Goal: Feedback & Contribution: Contribute content

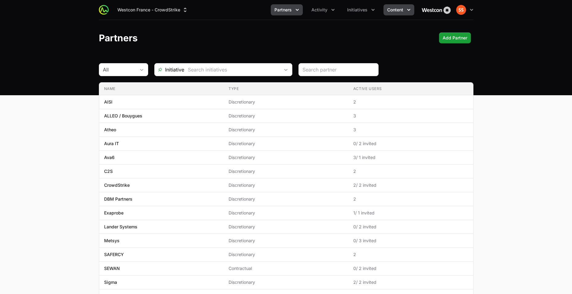
click at [388, 8] on span "Content" at bounding box center [395, 10] width 16 height 6
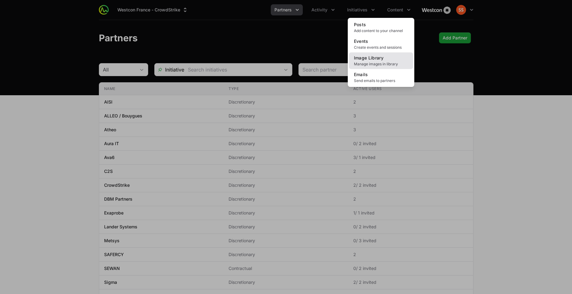
click at [375, 62] on span "Manage images in library" at bounding box center [381, 64] width 54 height 5
click at [364, 64] on span "Manage images in library" at bounding box center [381, 64] width 54 height 5
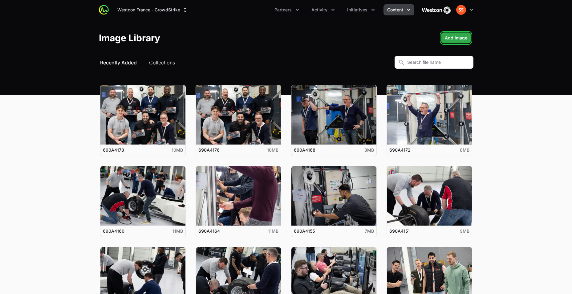
click at [442, 38] on button "Add Image" at bounding box center [456, 37] width 30 height 11
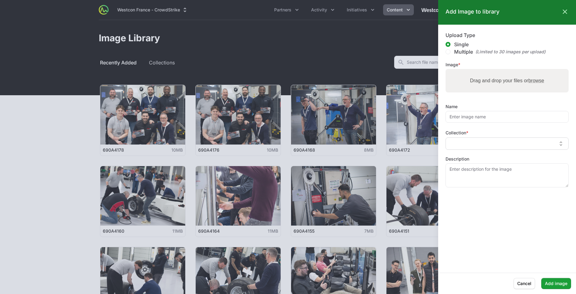
click at [467, 140] on input "text" at bounding box center [503, 143] width 107 height 7
click at [472, 176] on span "APEX Bootcamp Photos" at bounding box center [478, 179] width 56 height 7
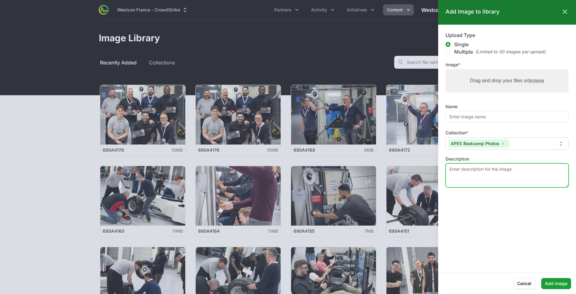
click at [474, 170] on textarea "Description" at bounding box center [507, 175] width 123 height 24
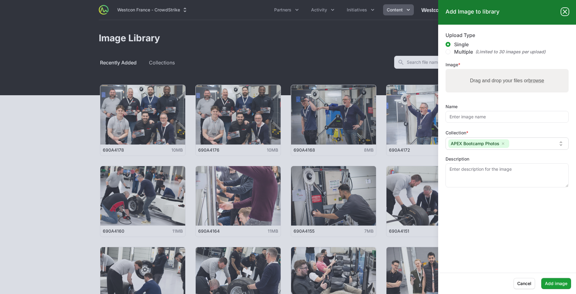
click at [566, 11] on icon at bounding box center [566, 12] width 4 height 4
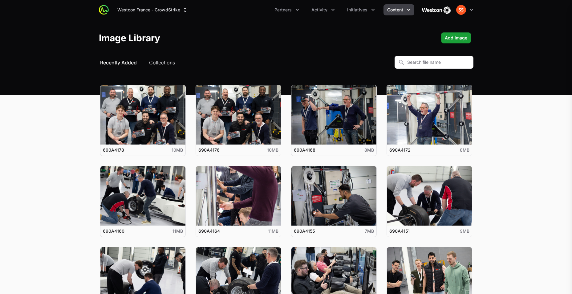
click at [397, 9] on span "Content" at bounding box center [395, 10] width 16 height 6
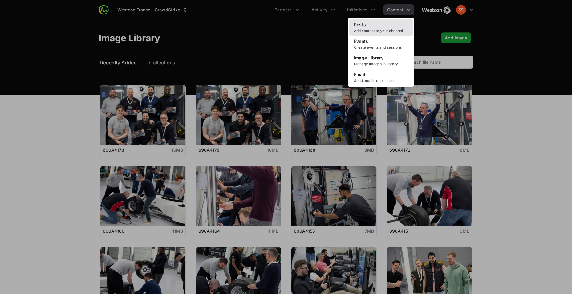
click at [375, 28] on span "Add content to your channel" at bounding box center [381, 30] width 54 height 5
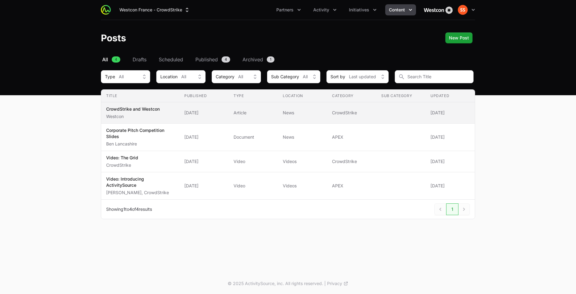
click at [144, 109] on p "CrowdStrike and Westcon" at bounding box center [133, 109] width 54 height 6
drag, startPoint x: 144, startPoint y: 109, endPoint x: 133, endPoint y: 111, distance: 10.3
click at [133, 111] on p "CrowdStrike and Westcon" at bounding box center [133, 109] width 54 height 6
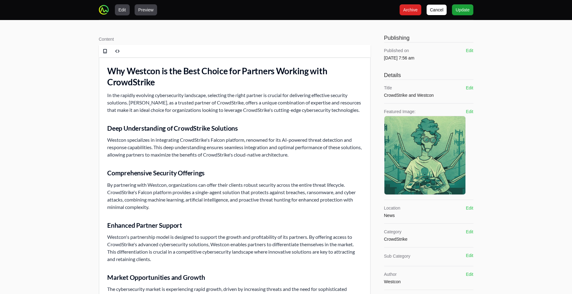
click at [153, 9] on button "Preview" at bounding box center [146, 9] width 23 height 11
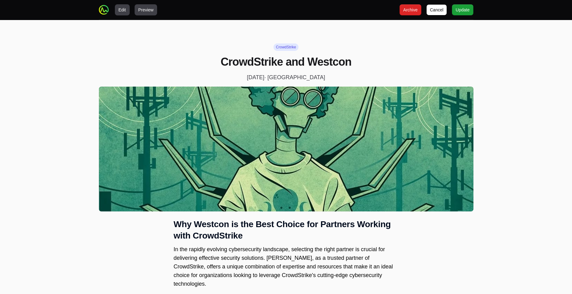
click at [118, 8] on button "Edit" at bounding box center [122, 9] width 15 height 11
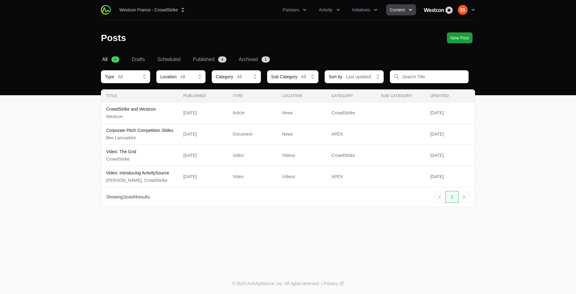
click at [464, 195] on div "Next" at bounding box center [464, 197] width 11 height 12
click at [407, 9] on button "Content" at bounding box center [401, 9] width 30 height 11
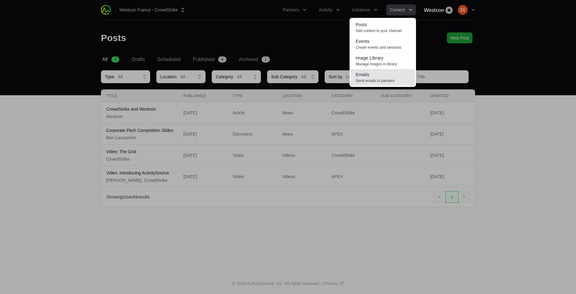
click at [377, 80] on span "Send emails to partners" at bounding box center [383, 80] width 54 height 5
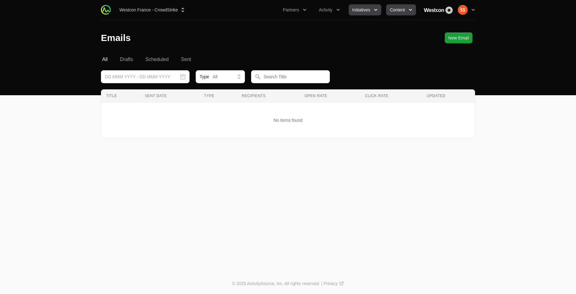
click at [358, 7] on span "Initiatives" at bounding box center [362, 10] width 18 height 6
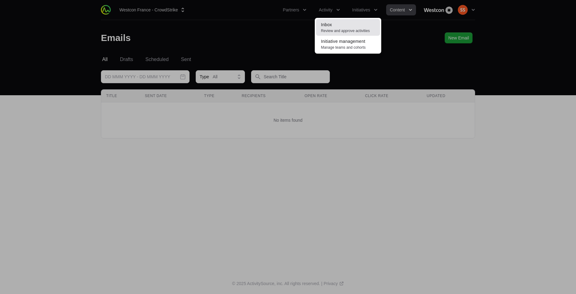
click at [347, 28] on link "Inbox Review and approve activities" at bounding box center [348, 27] width 64 height 17
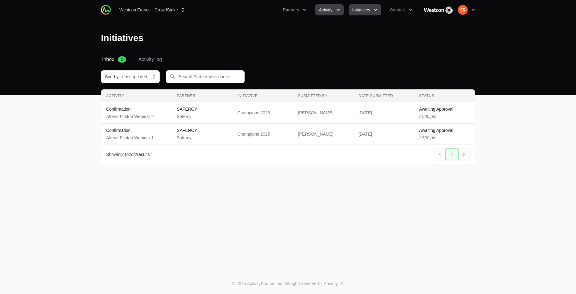
click at [334, 10] on button "Activity" at bounding box center [329, 9] width 28 height 11
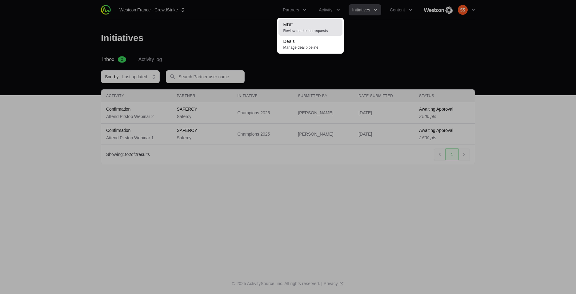
click at [318, 31] on span "Review marketing requests" at bounding box center [311, 30] width 54 height 5
click at [311, 30] on span "Review marketing requests" at bounding box center [311, 30] width 54 height 5
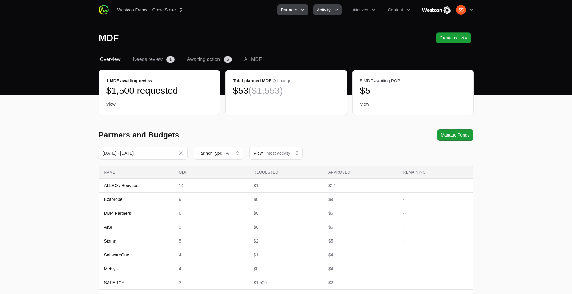
click at [303, 8] on icon "Partners menu" at bounding box center [303, 10] width 6 height 6
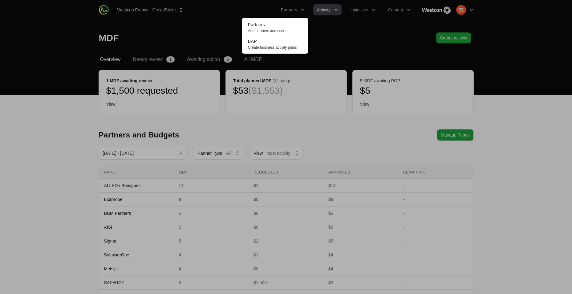
click at [190, 192] on div "Partners menu" at bounding box center [286, 147] width 572 height 294
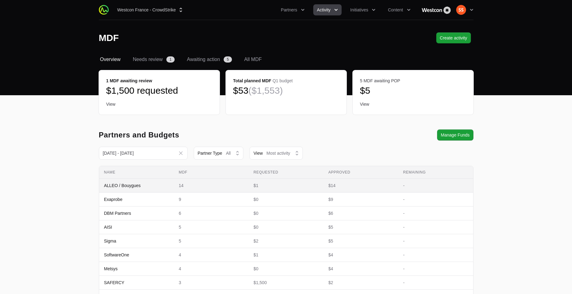
click at [140, 186] on span "ALLEO / Bouygues" at bounding box center [122, 185] width 37 height 6
drag, startPoint x: 140, startPoint y: 186, endPoint x: 123, endPoint y: 184, distance: 16.1
click at [123, 184] on span "ALLEO / Bouygues" at bounding box center [122, 185] width 37 height 6
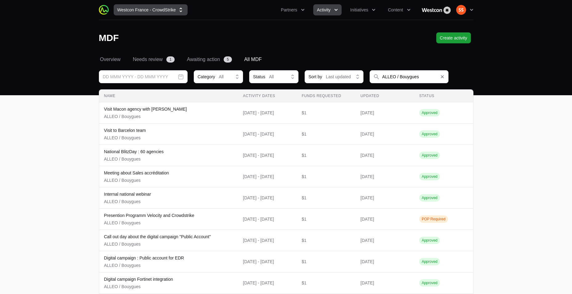
click at [146, 13] on button "Westcon France - CrowdStrike" at bounding box center [151, 9] width 74 height 11
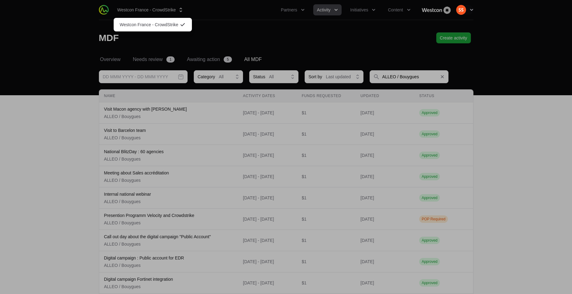
click at [276, 18] on div "Supplier switch menu" at bounding box center [286, 147] width 572 height 294
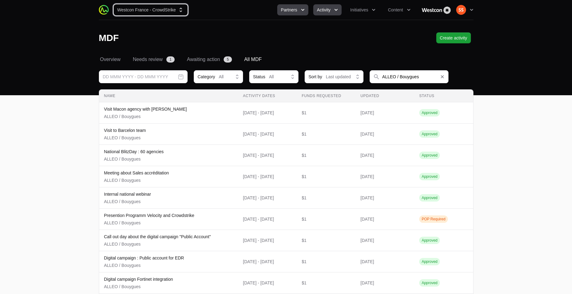
click at [283, 10] on span "Partners" at bounding box center [289, 10] width 16 height 6
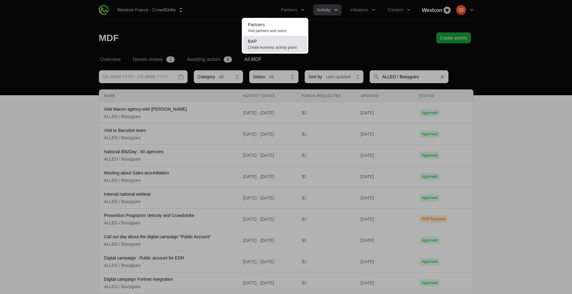
click at [276, 38] on link "BAP Create business activity plans" at bounding box center [275, 44] width 64 height 17
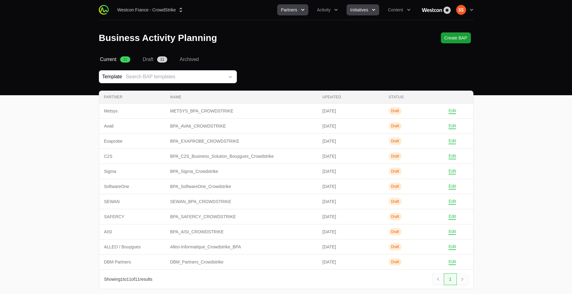
click at [363, 9] on span "Initiatives" at bounding box center [359, 10] width 18 height 6
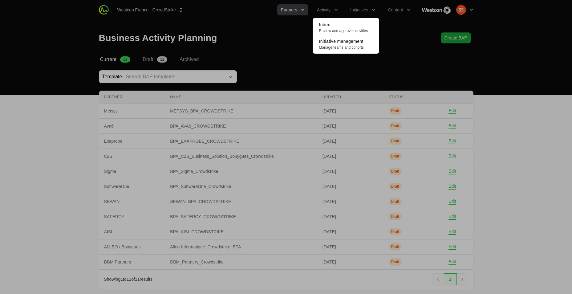
click at [253, 61] on div "Initiatives menu" at bounding box center [286, 147] width 572 height 294
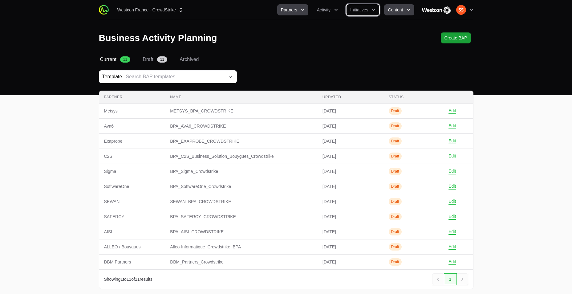
click at [404, 13] on button "Content" at bounding box center [399, 9] width 30 height 11
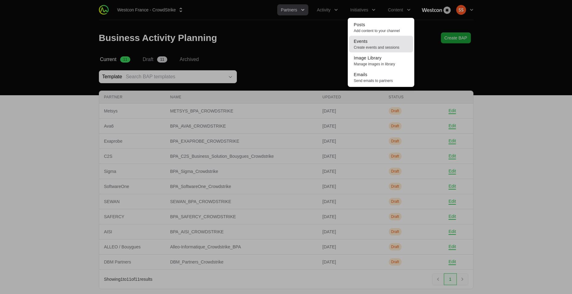
click at [374, 47] on span "Create events and sessions" at bounding box center [381, 47] width 54 height 5
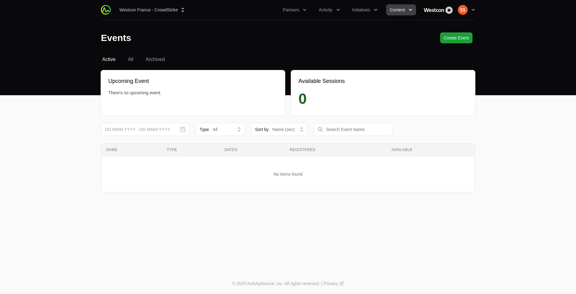
click at [412, 9] on icon "Content menu" at bounding box center [411, 10] width 6 height 6
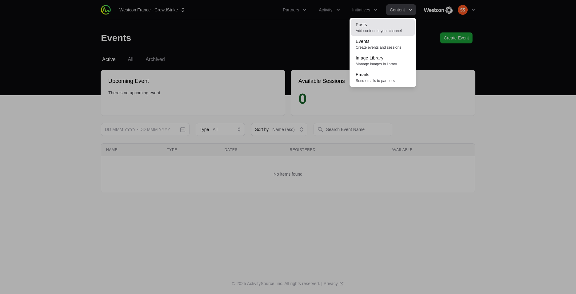
click at [398, 27] on link "Posts Add content to your channel" at bounding box center [383, 27] width 64 height 17
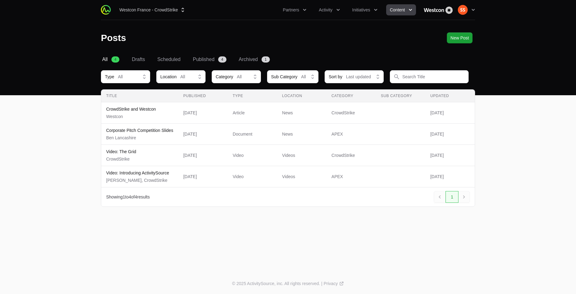
click at [404, 8] on span "Content" at bounding box center [397, 10] width 15 height 6
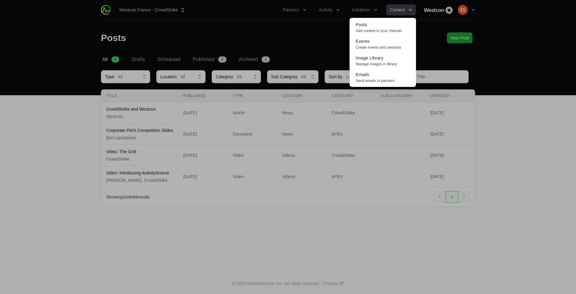
click at [523, 74] on div "Content menu" at bounding box center [288, 147] width 576 height 294
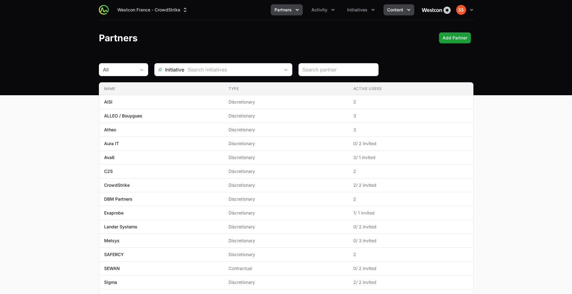
click at [406, 10] on icon "Content menu" at bounding box center [409, 10] width 6 height 6
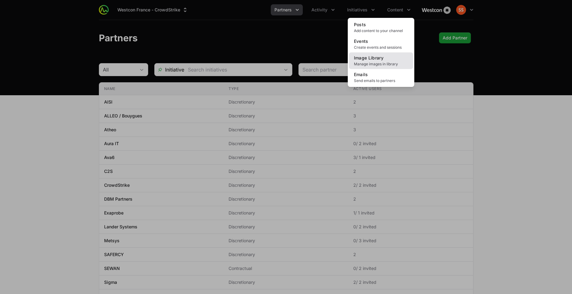
click at [387, 57] on link "Image Library Manage images in library" at bounding box center [381, 60] width 64 height 17
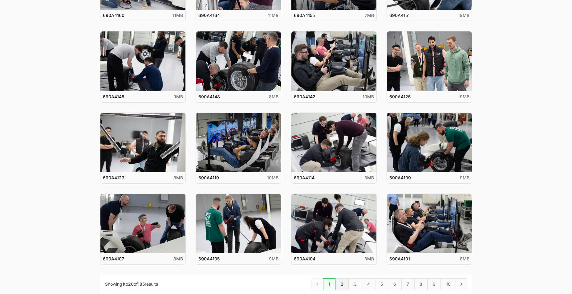
scroll to position [271, 0]
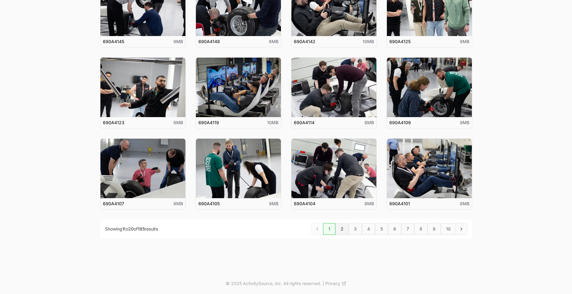
click at [342, 233] on link "2" at bounding box center [341, 229] width 13 height 12
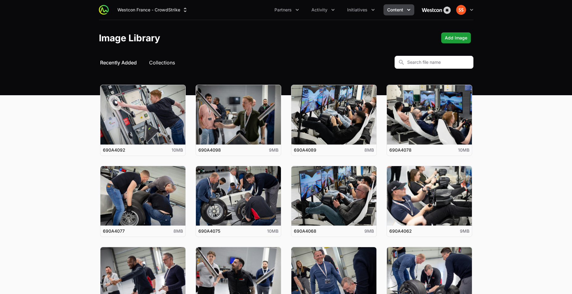
click at [168, 60] on button "Collections" at bounding box center [162, 62] width 26 height 7
click at [169, 66] on button "Collections" at bounding box center [162, 62] width 26 height 7
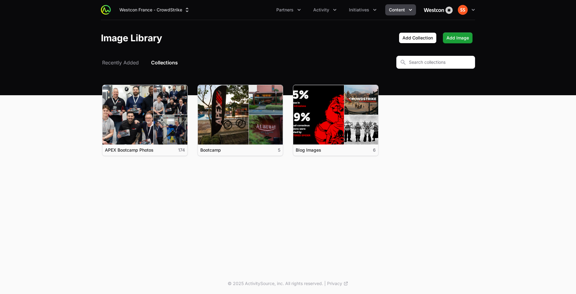
click at [170, 60] on button "Collections" at bounding box center [164, 62] width 27 height 7
click at [427, 38] on span "Add Collection" at bounding box center [418, 37] width 30 height 7
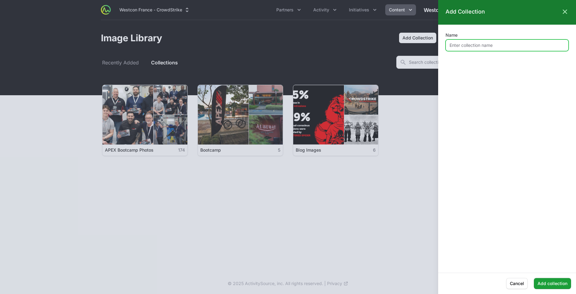
click at [472, 46] on input "Name" at bounding box center [507, 45] width 123 height 12
type input "Apex Bootcamp France"
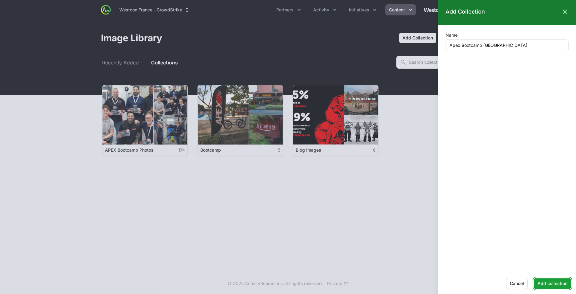
click at [548, 282] on span "Add collection" at bounding box center [553, 283] width 30 height 7
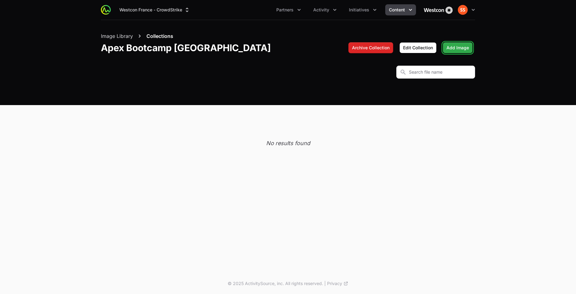
click at [450, 47] on span "Add Image" at bounding box center [458, 47] width 22 height 7
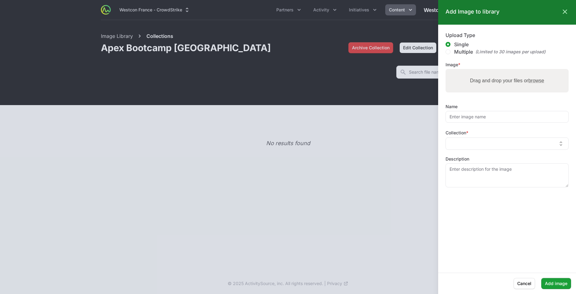
click at [476, 82] on label "Drag and drop your files or browse" at bounding box center [507, 81] width 79 height 12
click at [476, 71] on input "Drag and drop your files or browse" at bounding box center [507, 70] width 123 height 2
type input "C:\fakepath\1749116890783.jpg"
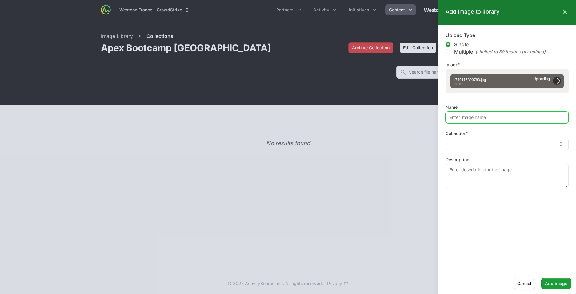
click at [464, 121] on input "Name" at bounding box center [507, 117] width 123 height 12
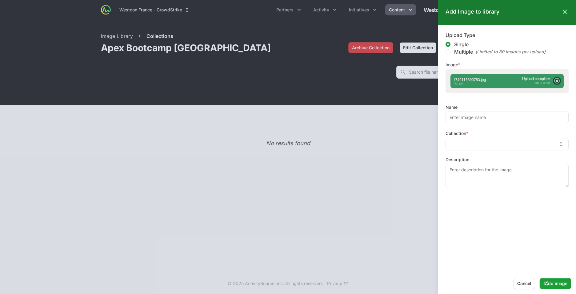
click at [437, 140] on div at bounding box center [288, 147] width 576 height 294
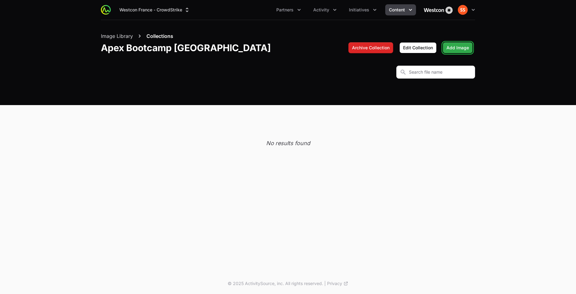
click at [455, 50] on span "Add Image" at bounding box center [458, 47] width 22 height 7
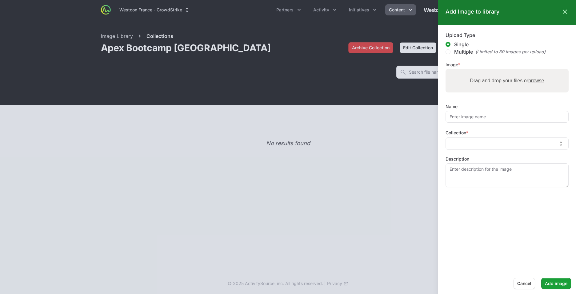
click at [477, 84] on label "Drag and drop your files or browse" at bounding box center [507, 81] width 79 height 12
click at [477, 71] on input "Drag and drop your files or browse" at bounding box center [507, 70] width 123 height 2
type input "C:\fakepath\1749116890783.jpg"
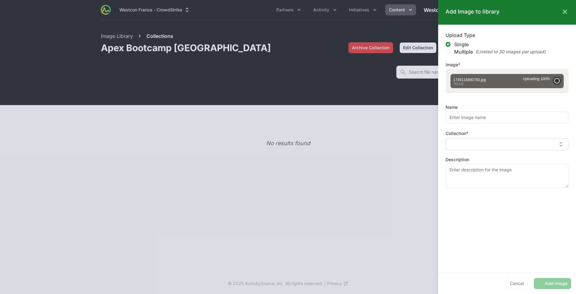
click at [483, 142] on input "text" at bounding box center [503, 144] width 107 height 7
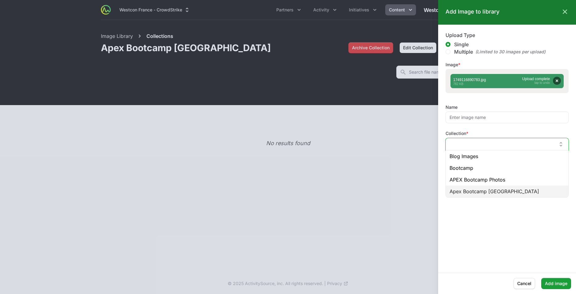
click at [480, 197] on div "Blog Images Bootcamp APEX Bootcamp Photos Apex Bootcamp France" at bounding box center [507, 173] width 123 height 47
click at [481, 194] on span "Apex Bootcamp France" at bounding box center [495, 191] width 90 height 7
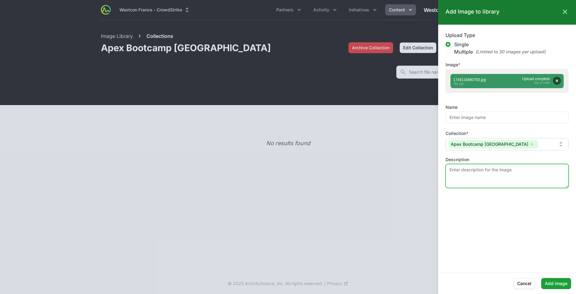
click at [484, 176] on textarea "Description" at bounding box center [507, 176] width 123 height 24
type textarea "A"
type textarea "Photo de groupe"
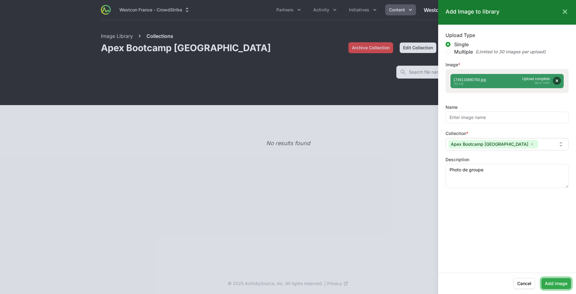
click at [556, 285] on span "Add image" at bounding box center [556, 283] width 22 height 7
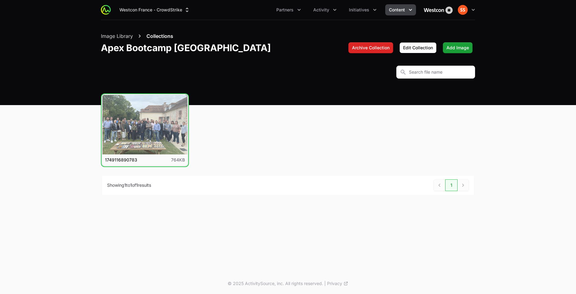
click at [145, 123] on button "View details for 1749116890783" at bounding box center [145, 124] width 85 height 59
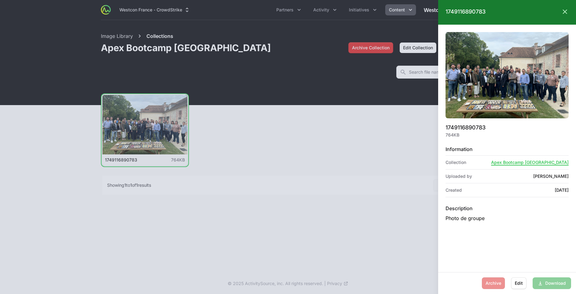
click at [145, 123] on div at bounding box center [288, 147] width 576 height 294
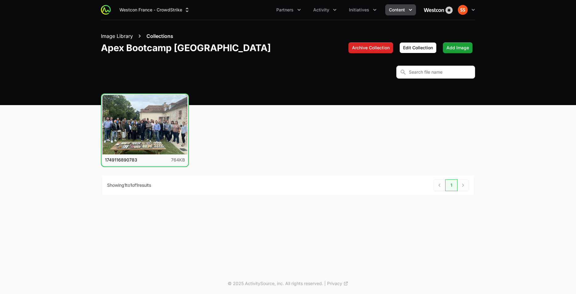
click at [119, 32] on button "Image Library" at bounding box center [117, 35] width 32 height 7
click at [122, 38] on button "Image Library" at bounding box center [117, 35] width 32 height 7
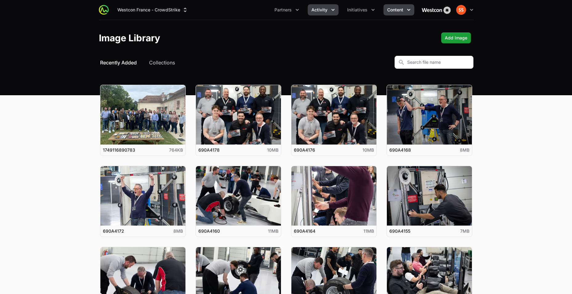
click at [327, 8] on span "Activity" at bounding box center [319, 10] width 16 height 6
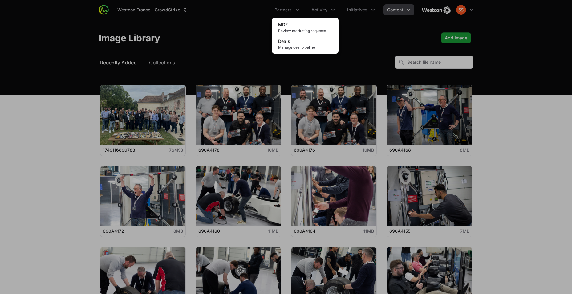
click at [483, 165] on div "Activity menu" at bounding box center [286, 147] width 572 height 294
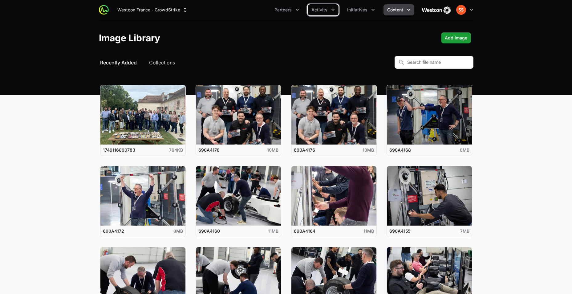
click at [167, 58] on div "Select a tab Recently Added Collections Recently Added Collections" at bounding box center [286, 62] width 374 height 13
click at [168, 62] on button "Collections" at bounding box center [162, 62] width 26 height 7
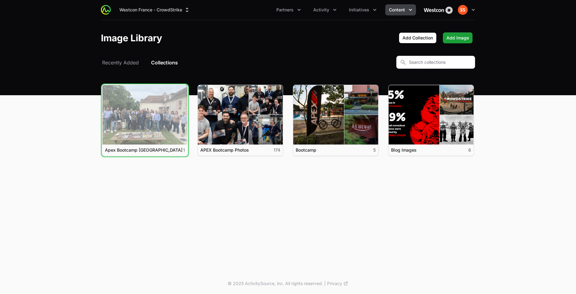
click at [132, 115] on link "View details for Apex Bootcamp France" at bounding box center [145, 114] width 85 height 59
click at [137, 114] on link "View details for Apex Bootcamp France" at bounding box center [145, 114] width 85 height 59
